Goal: Obtain resource: Download file/media

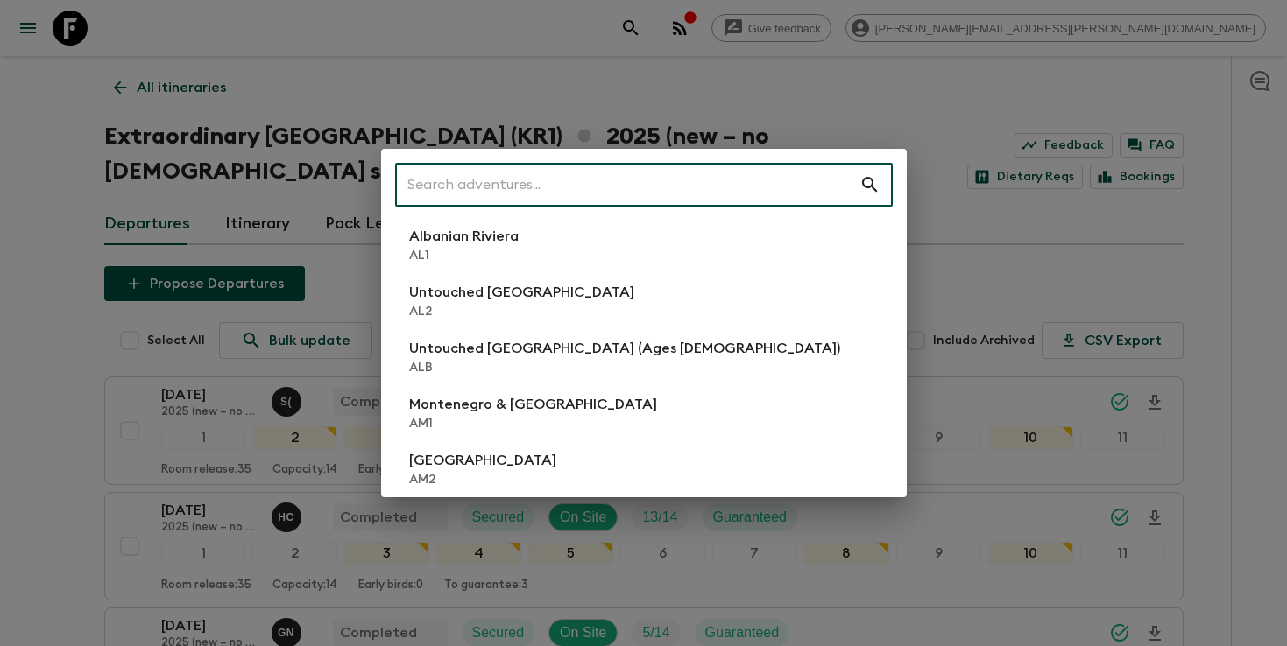
scroll to position [305, 0]
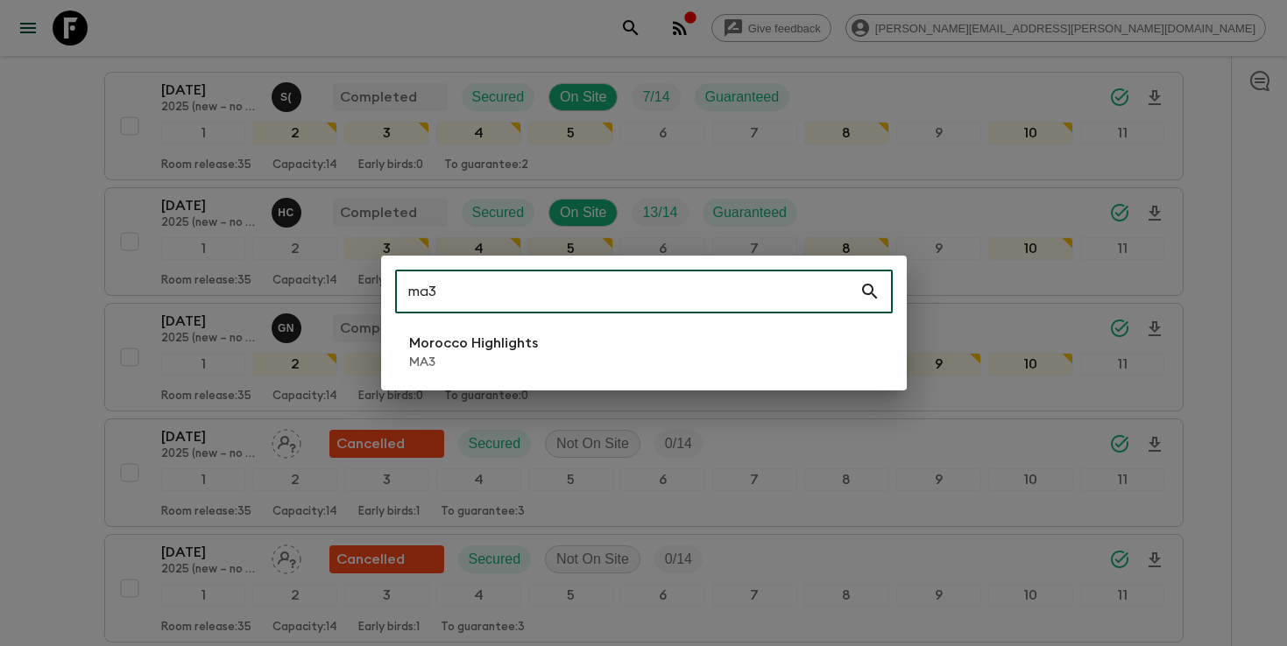
type input "ma3"
click at [532, 349] on p "Morocco Highlights" at bounding box center [473, 343] width 129 height 21
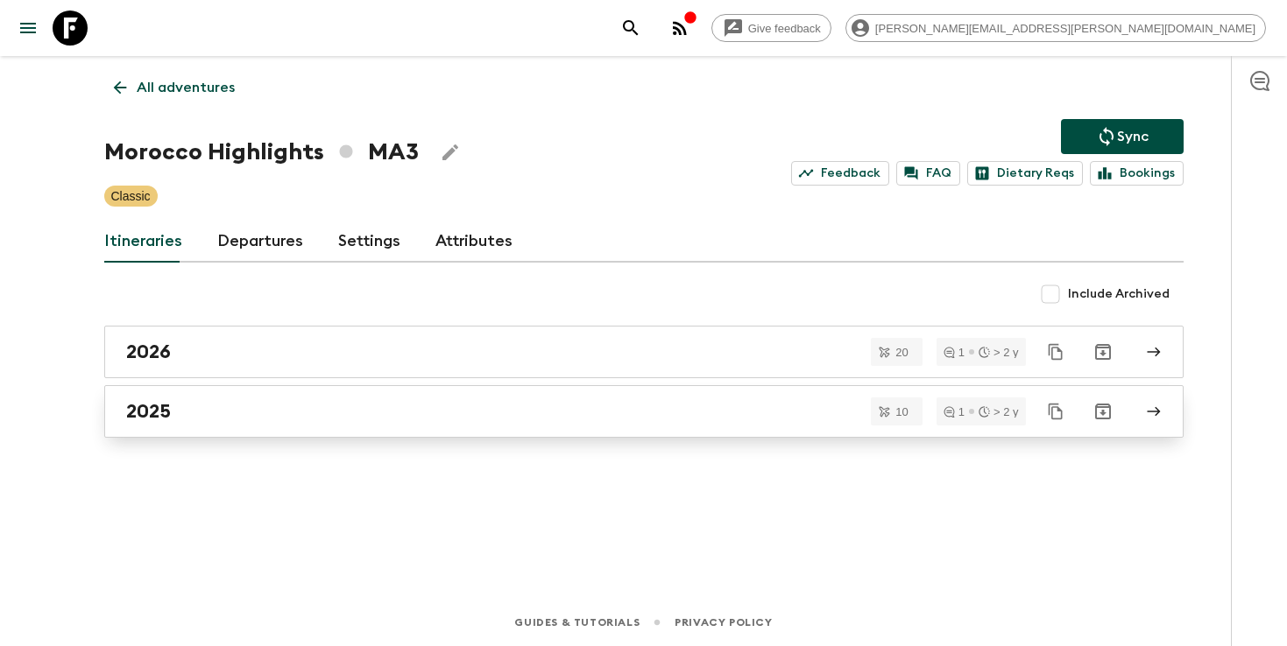
click at [266, 433] on link "2025" at bounding box center [643, 411] width 1079 height 53
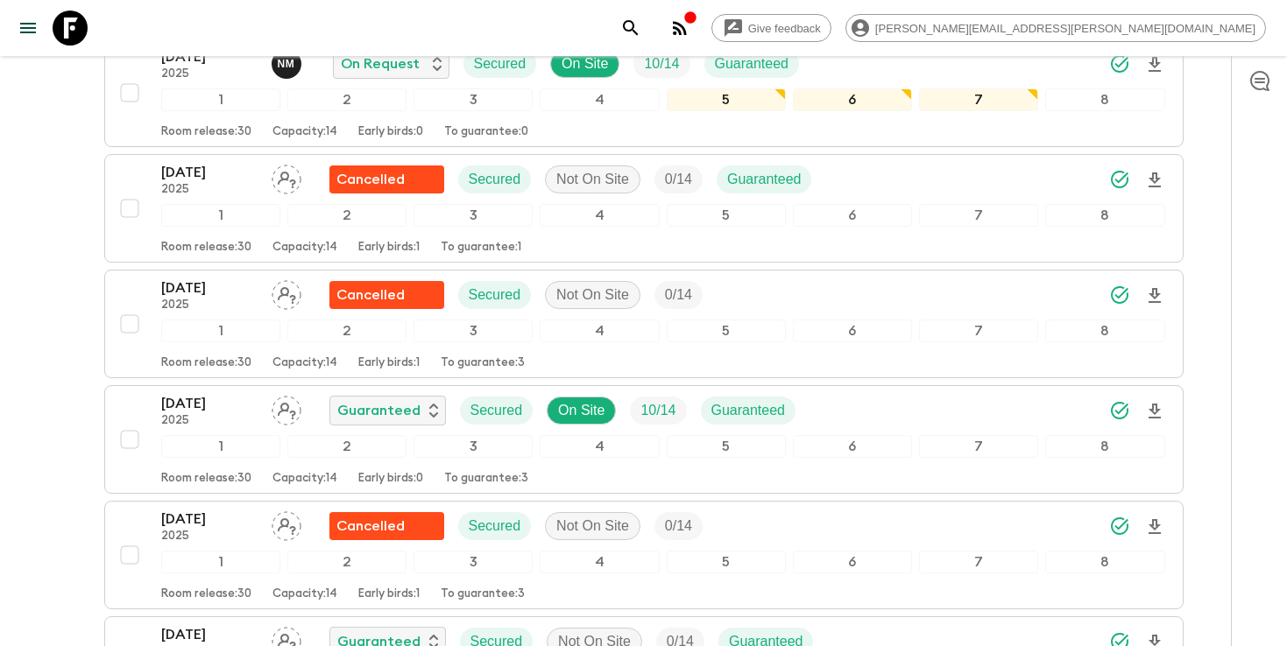
scroll to position [644, 0]
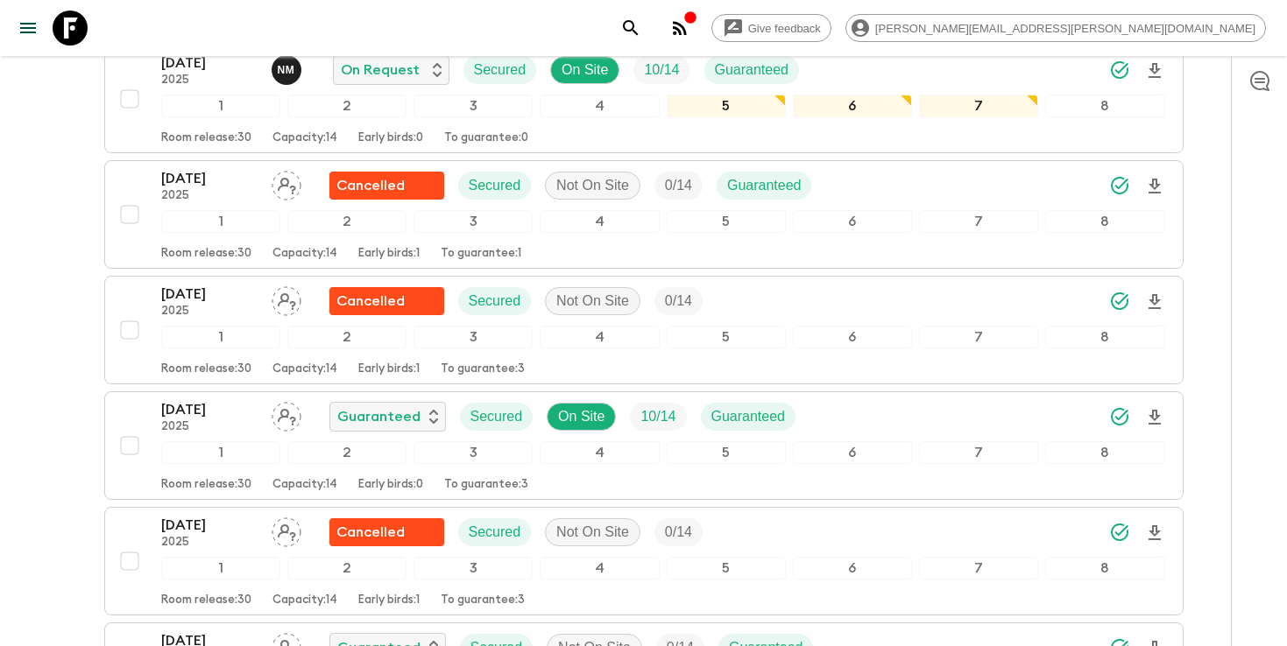
click at [648, 27] on button "search adventures" at bounding box center [630, 28] width 35 height 35
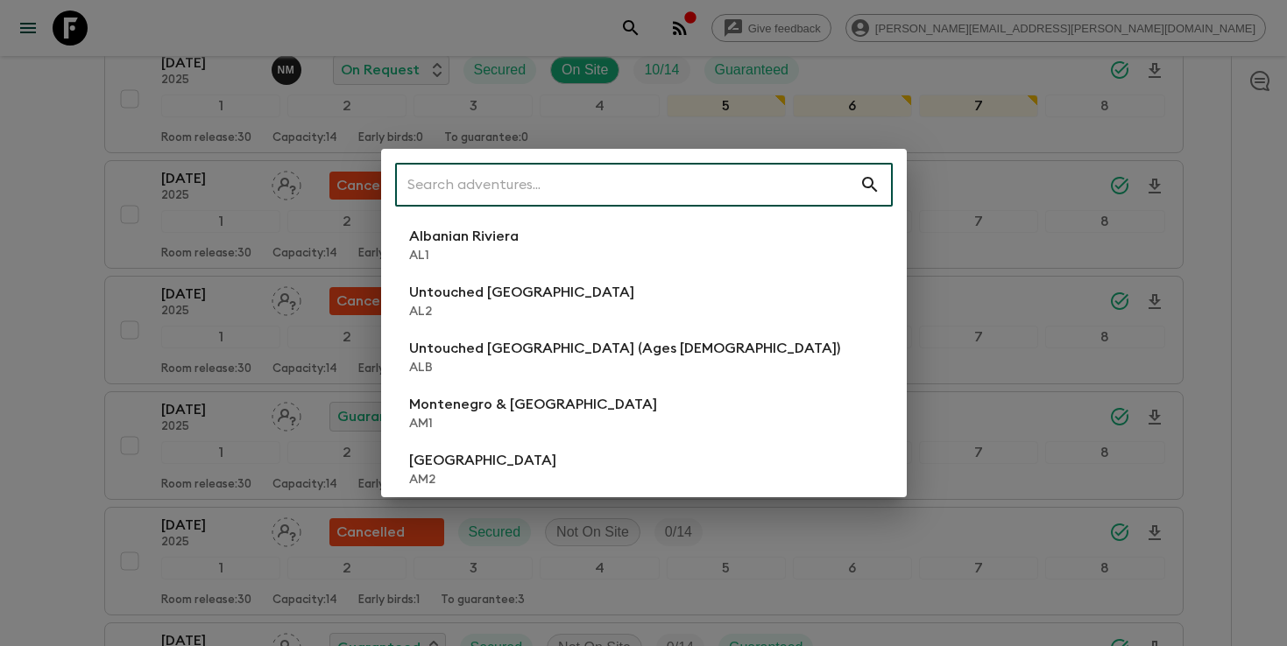
click at [659, 185] on input "text" at bounding box center [627, 184] width 464 height 49
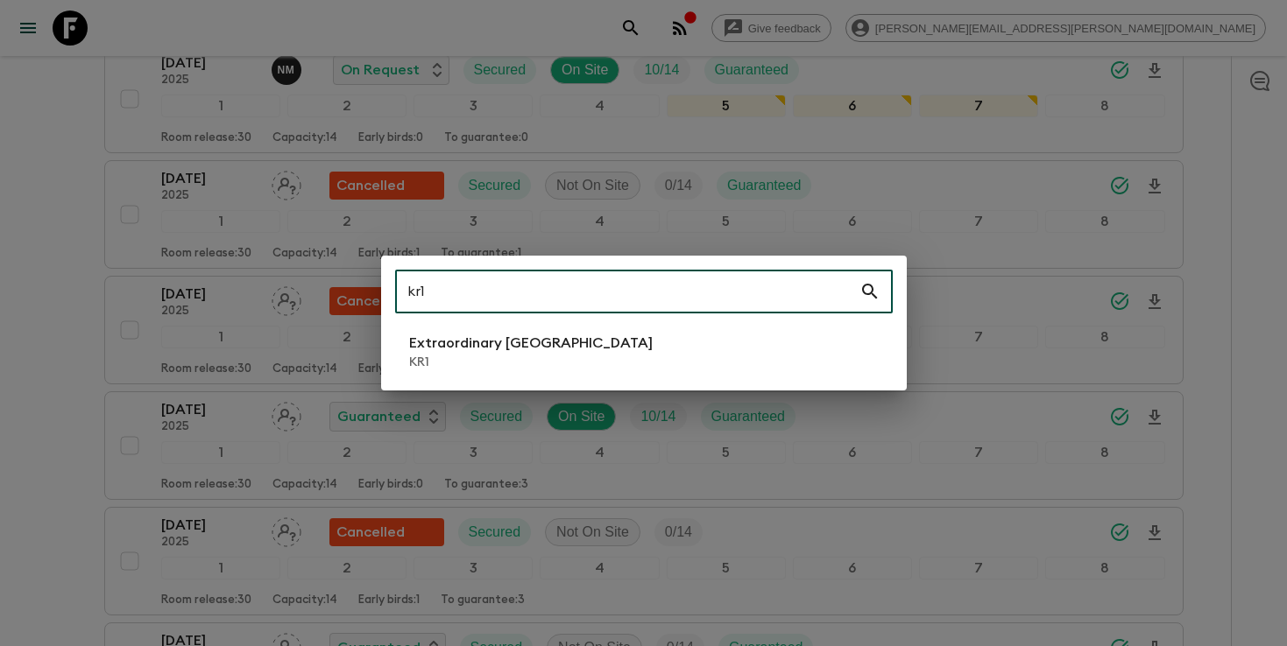
type input "kr1"
click at [446, 358] on p "KR1" at bounding box center [531, 363] width 244 height 18
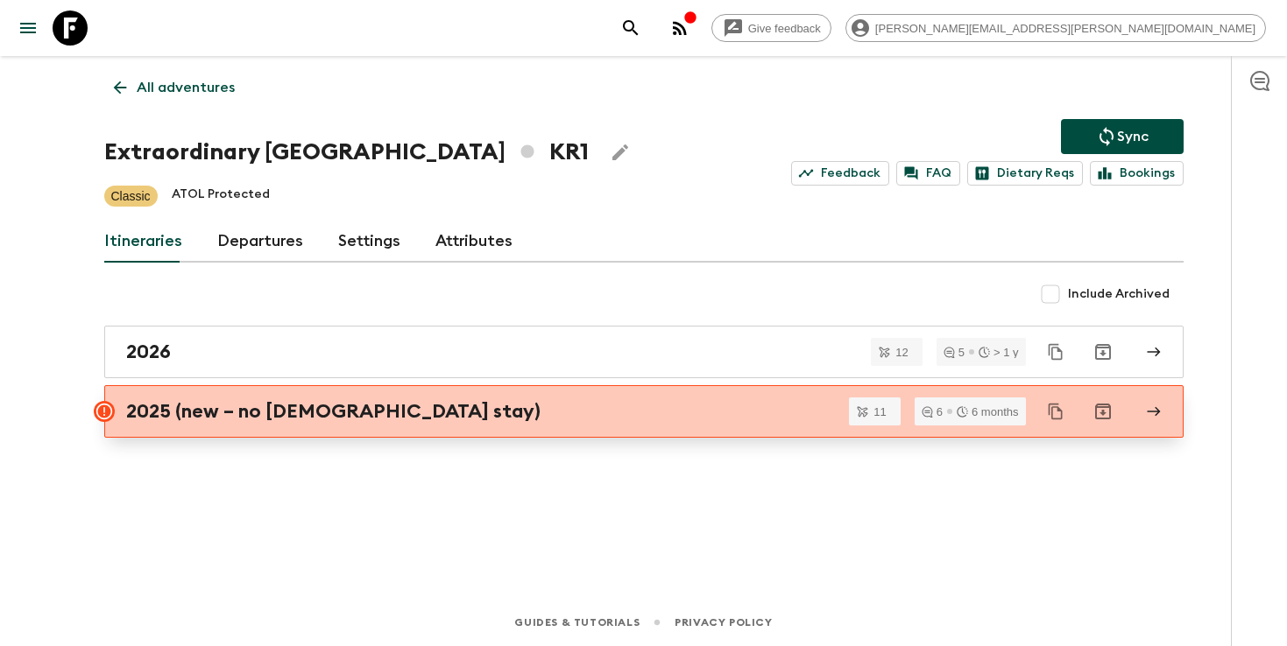
click at [360, 416] on h2 "2025 (new – no [DEMOGRAPHIC_DATA] stay)" at bounding box center [333, 411] width 414 height 23
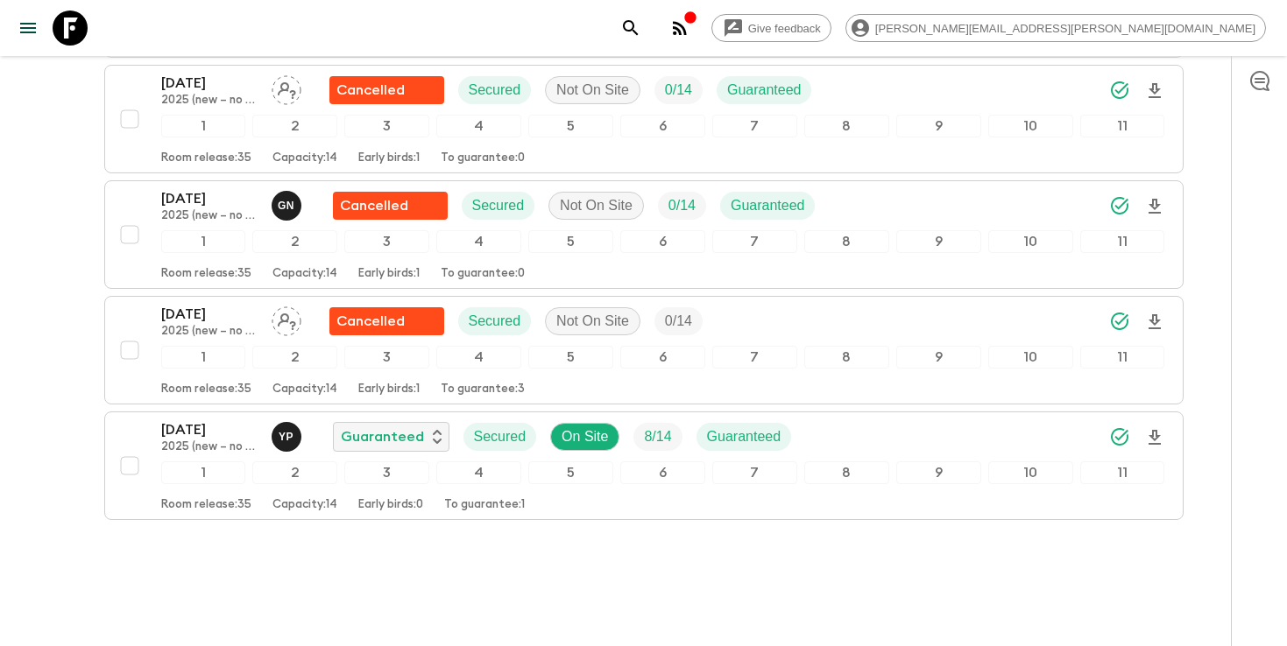
scroll to position [1132, 0]
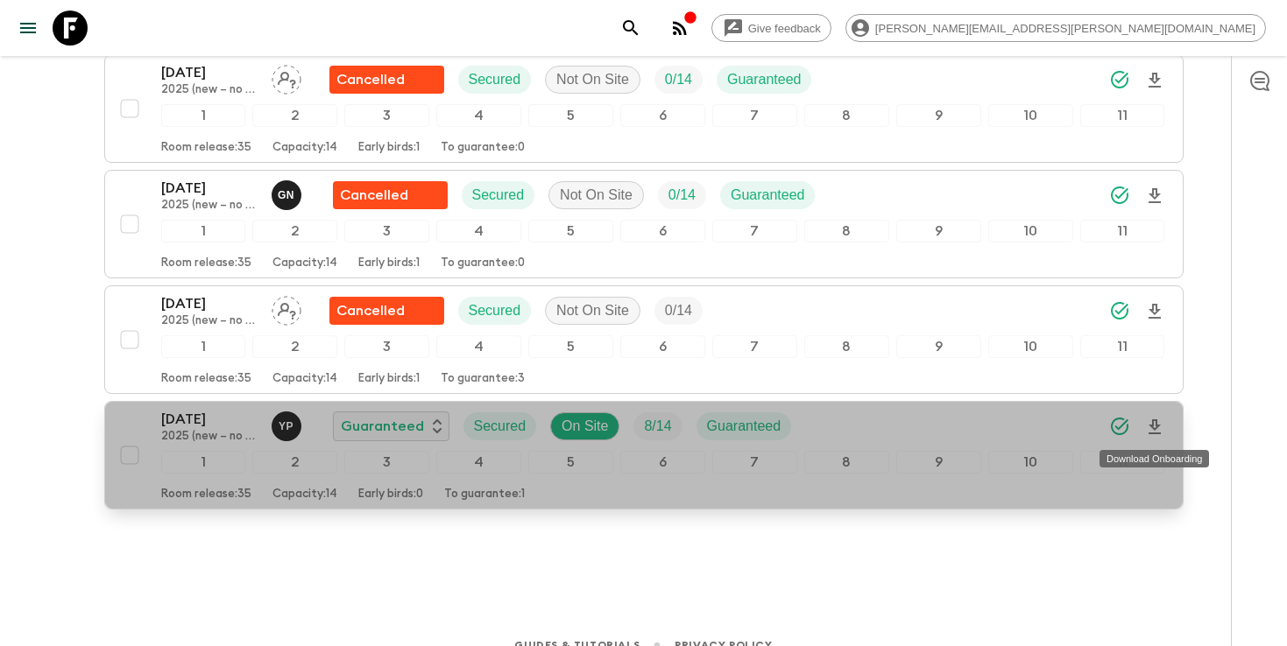
click at [1157, 427] on icon "Download Onboarding" at bounding box center [1154, 427] width 21 height 21
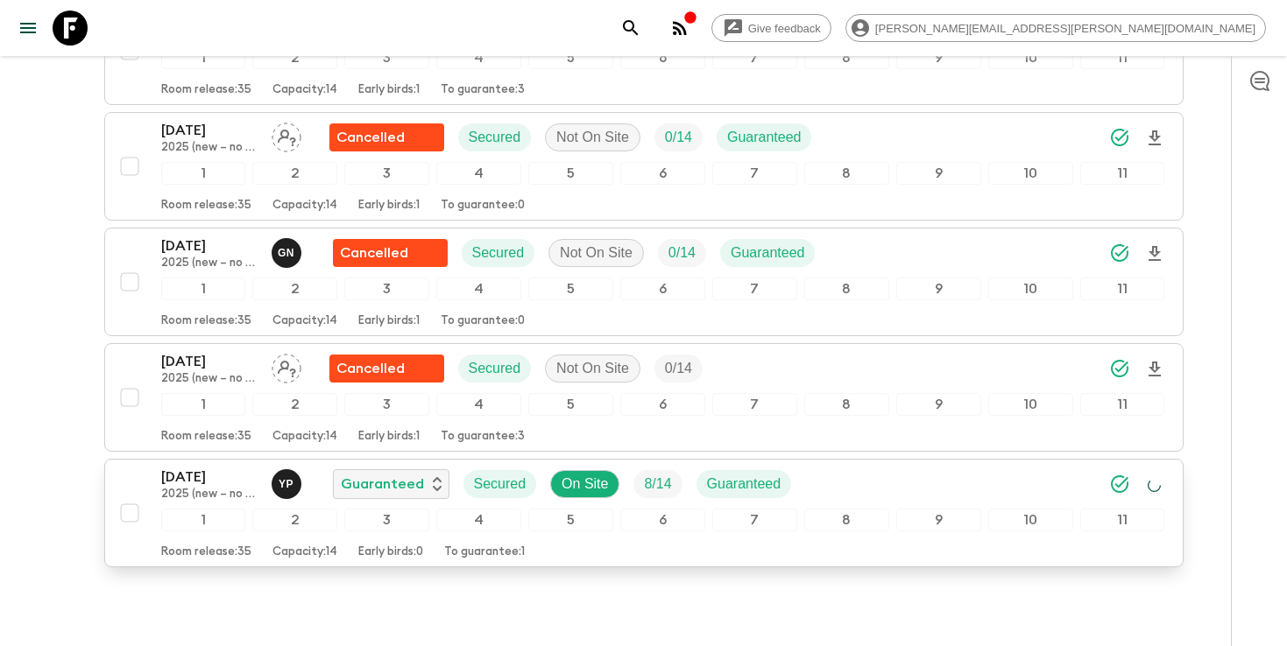
scroll to position [1055, 0]
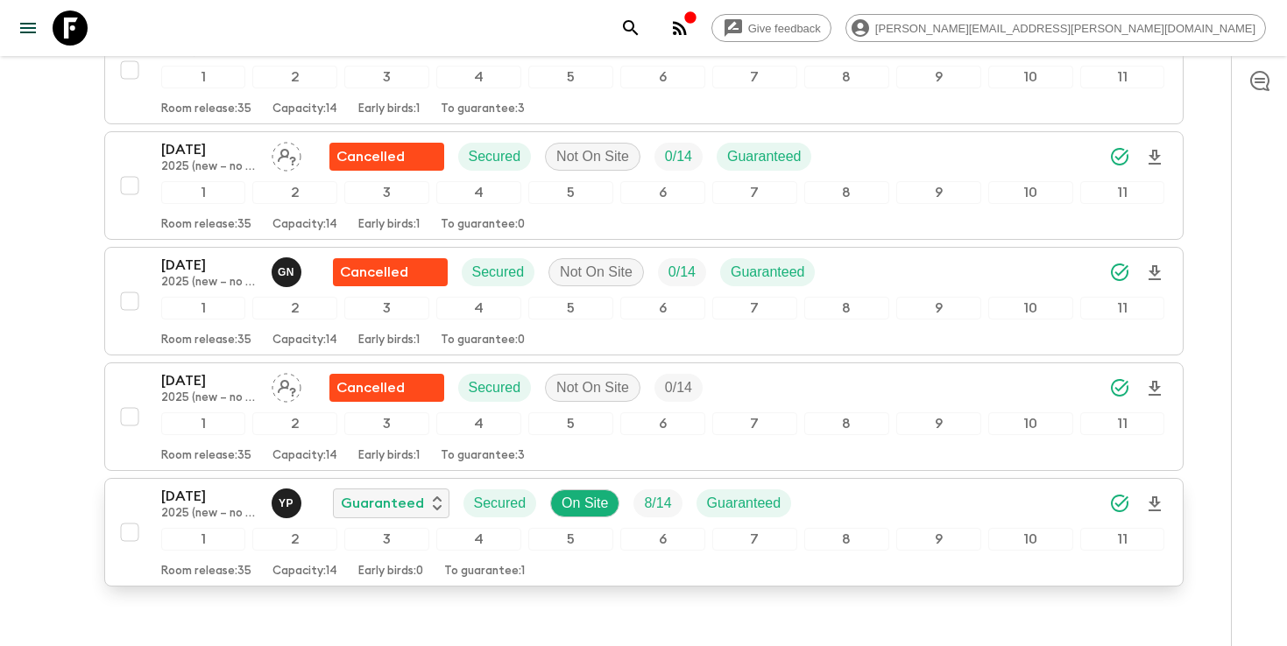
click at [641, 25] on icon "search adventures" at bounding box center [630, 28] width 21 height 21
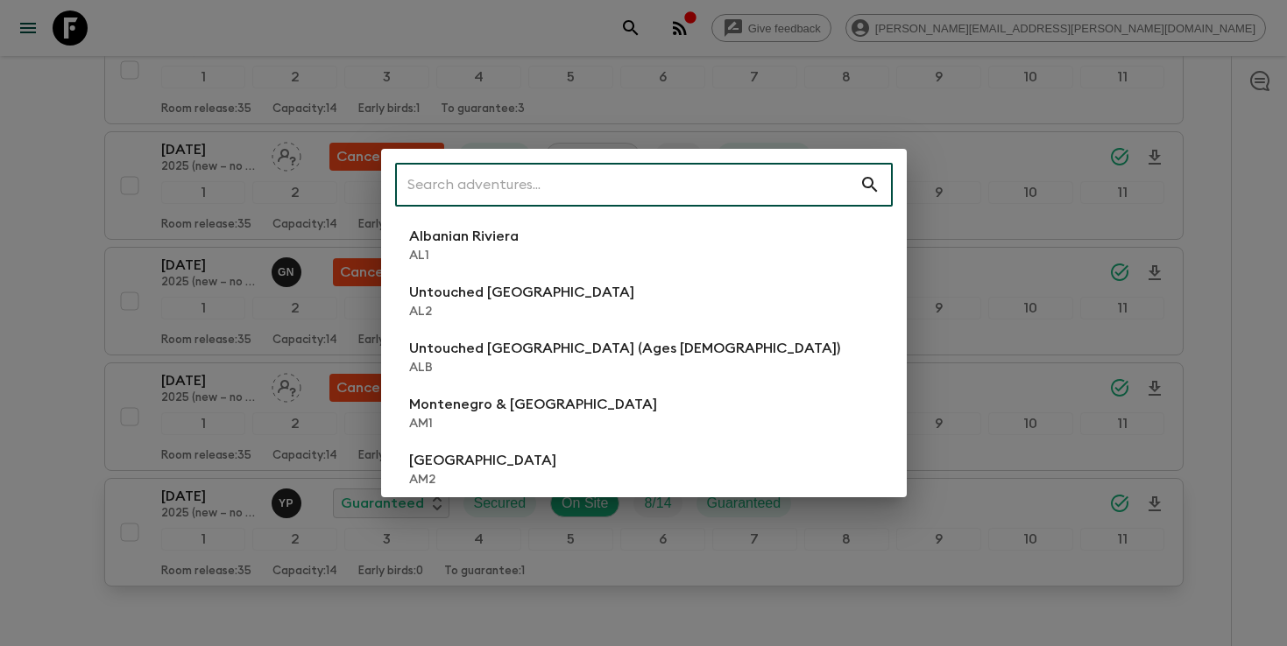
click at [724, 181] on input "text" at bounding box center [627, 184] width 464 height 49
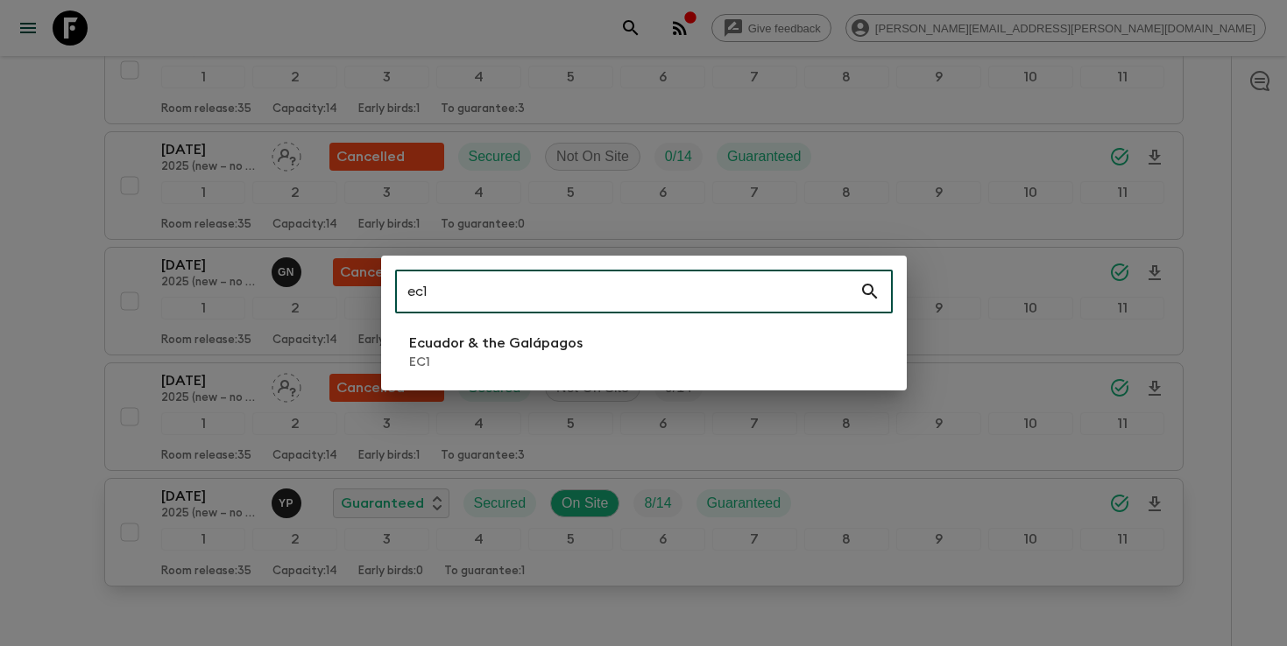
type input "ec1"
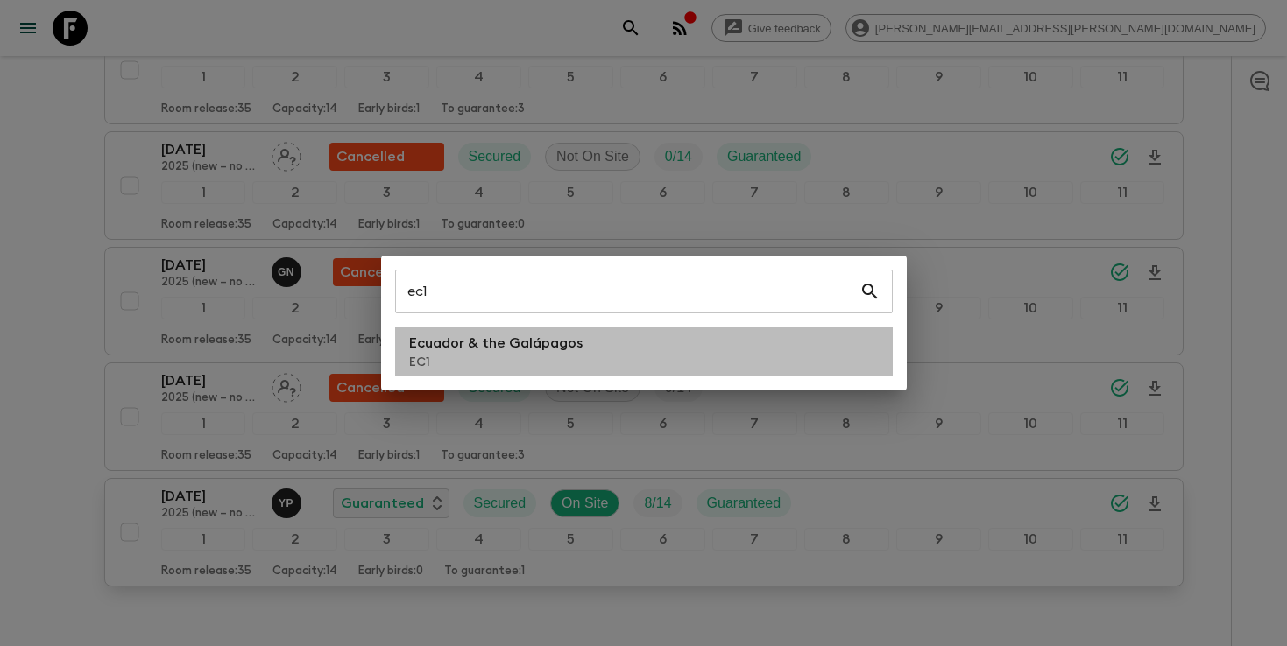
click at [632, 337] on li "Ecuador & the Galápagos EC1" at bounding box center [644, 352] width 498 height 49
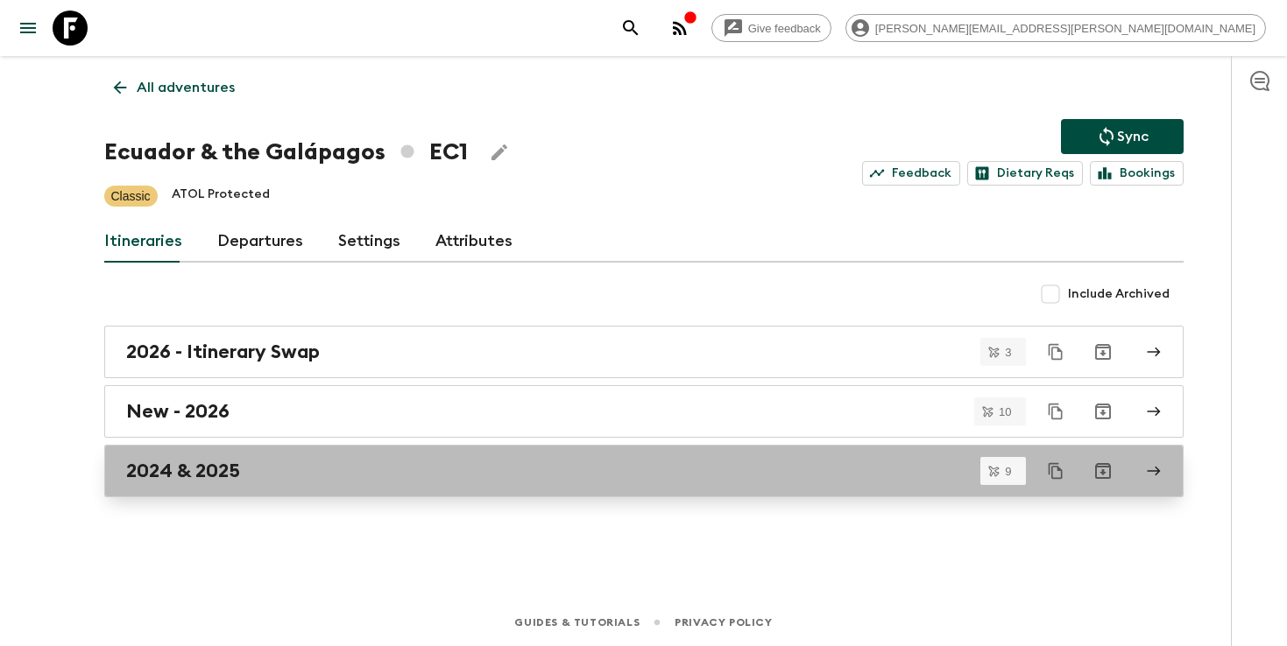
click at [290, 467] on div "2024 & 2025" at bounding box center [627, 471] width 1002 height 23
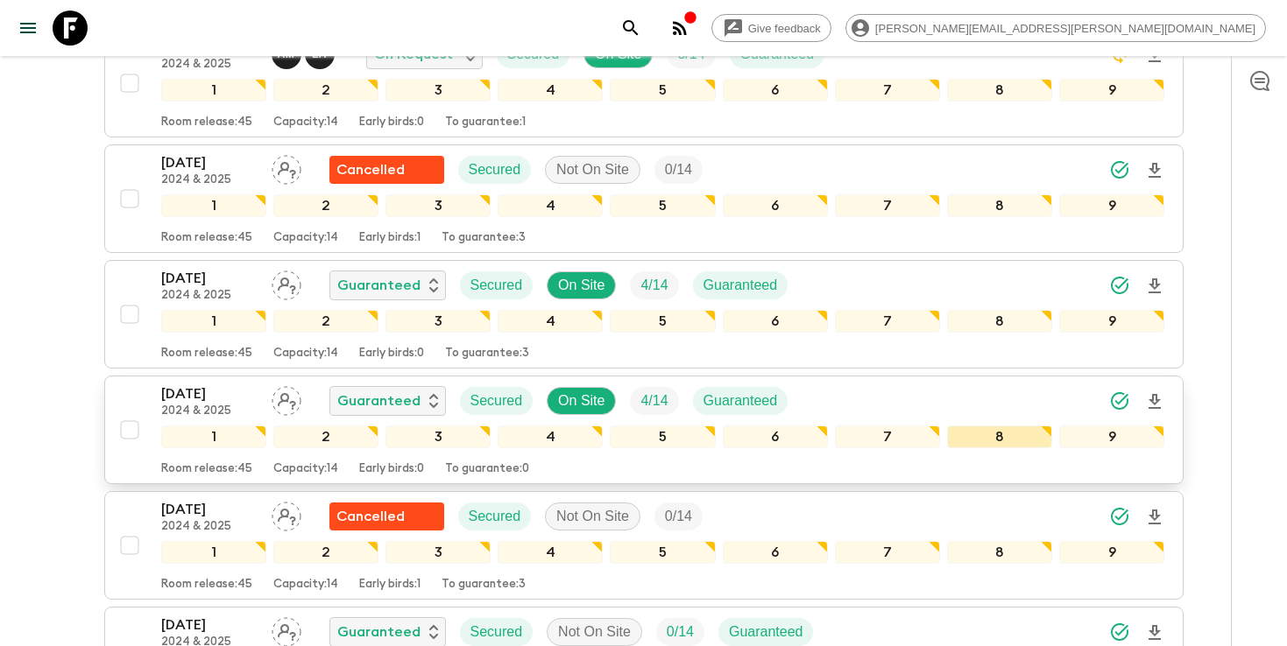
scroll to position [547, 0]
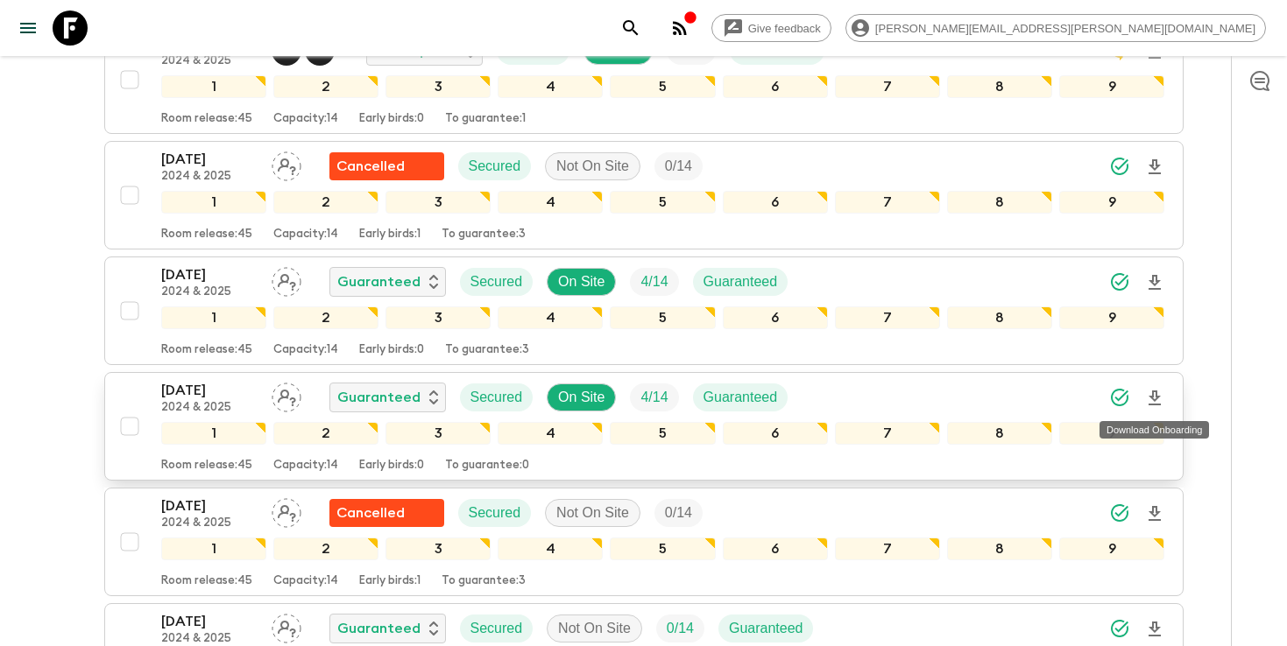
click at [1153, 399] on icon "Download Onboarding" at bounding box center [1154, 398] width 12 height 15
click at [641, 25] on icon "search adventures" at bounding box center [630, 28] width 21 height 21
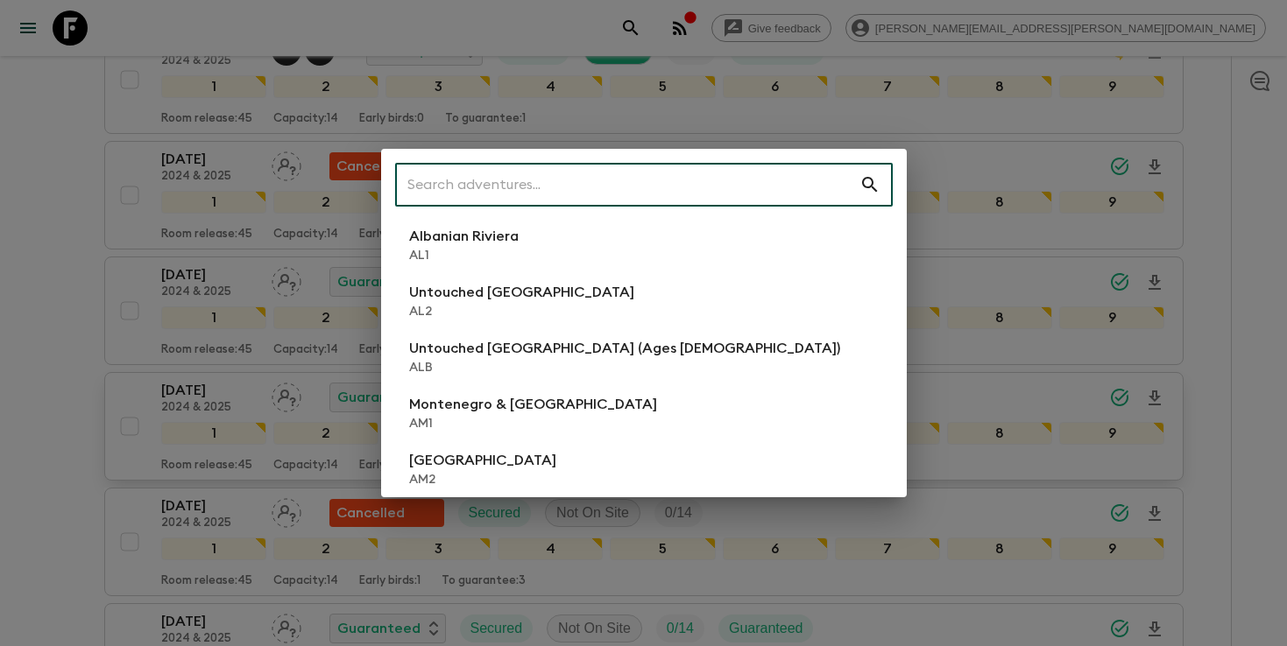
click at [597, 182] on input "text" at bounding box center [627, 184] width 464 height 49
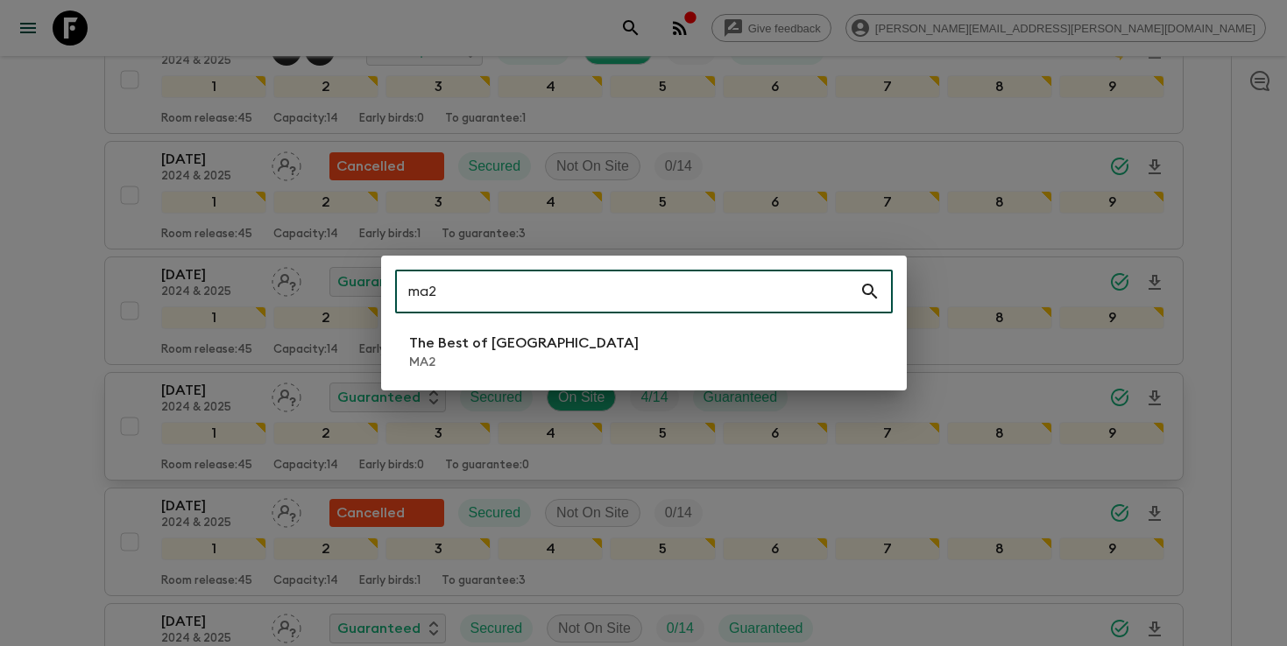
type input "ma2"
click at [409, 358] on p "MA2" at bounding box center [524, 363] width 230 height 18
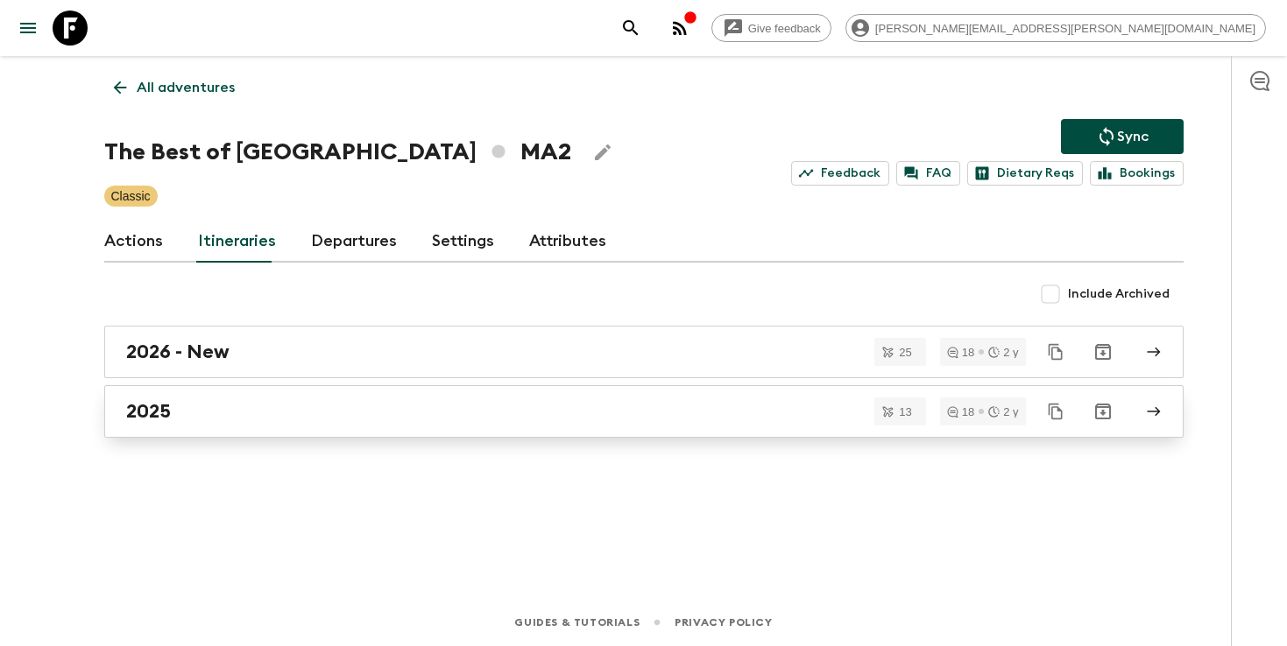
click at [297, 413] on div "2025" at bounding box center [627, 411] width 1002 height 23
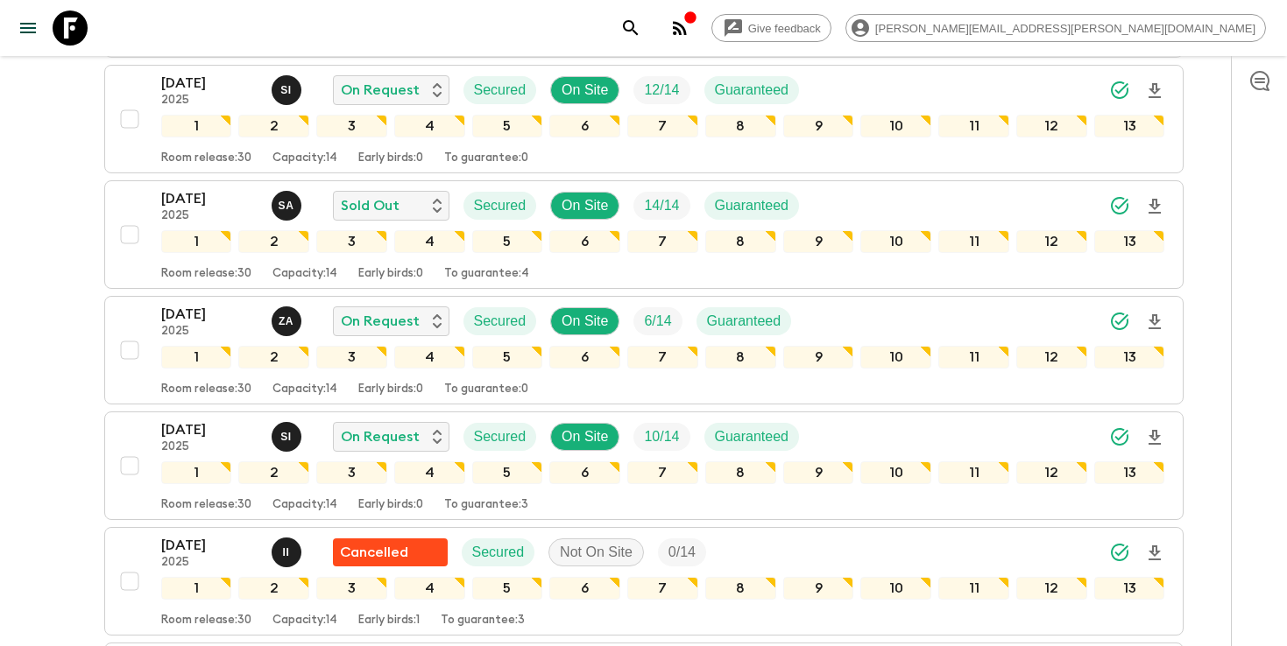
scroll to position [294, 0]
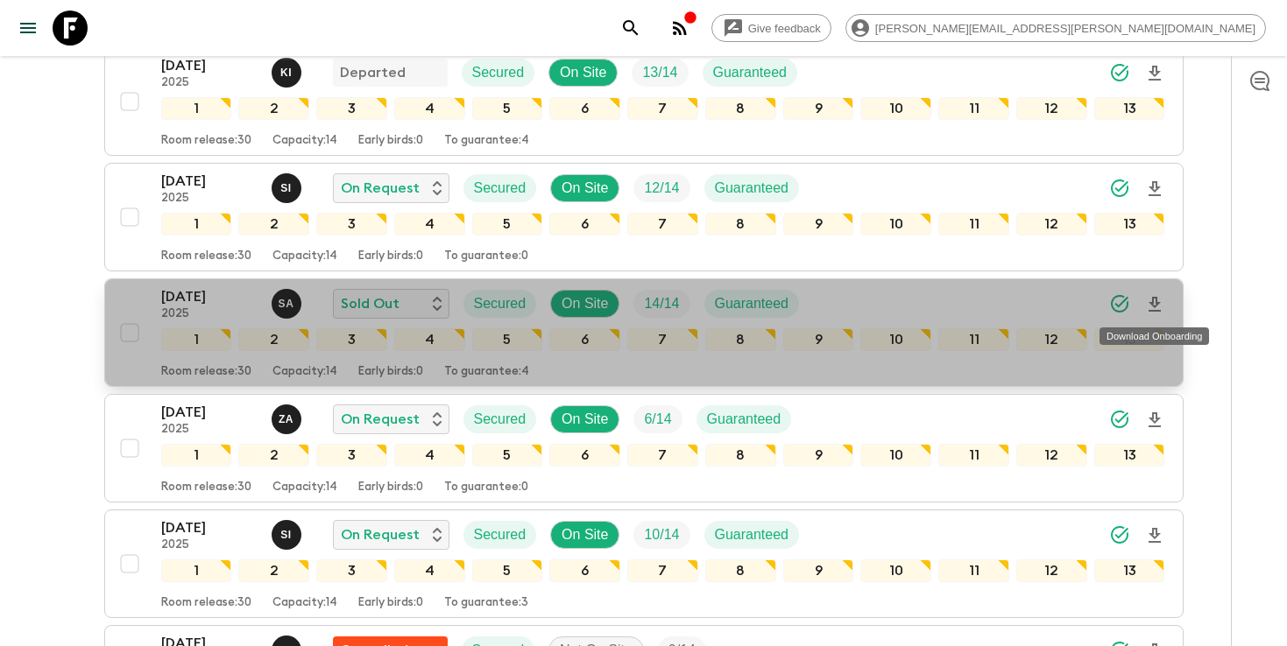
click at [1151, 308] on icon "Download Onboarding" at bounding box center [1154, 304] width 21 height 21
